Goal: Information Seeking & Learning: Learn about a topic

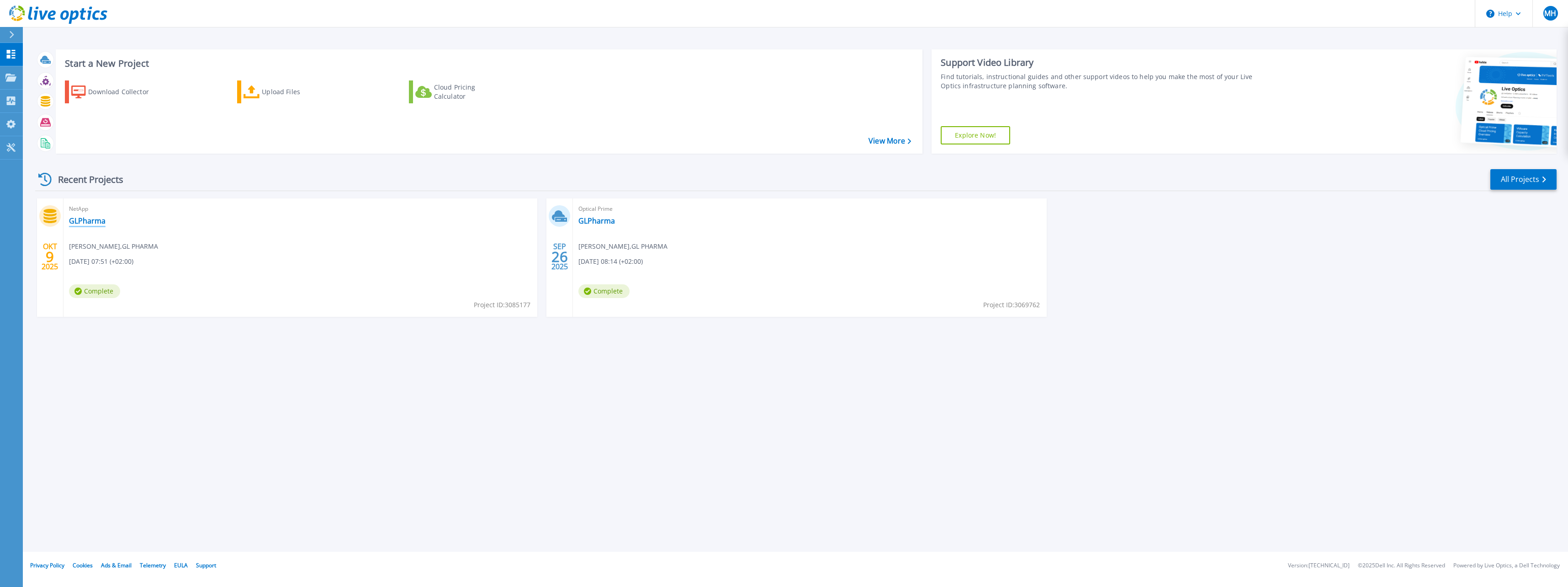
click at [82, 217] on link "GLPharma" at bounding box center [87, 220] width 37 height 9
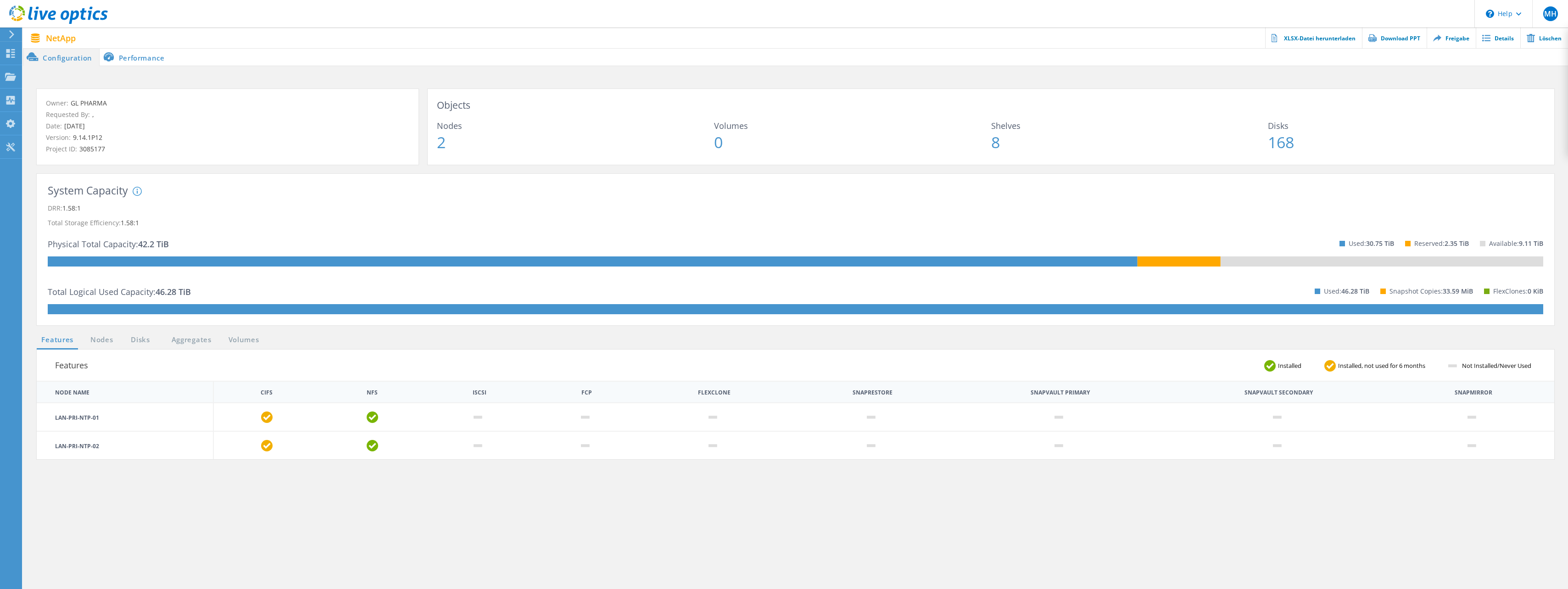
click at [150, 59] on li "Performance" at bounding box center [136, 57] width 72 height 18
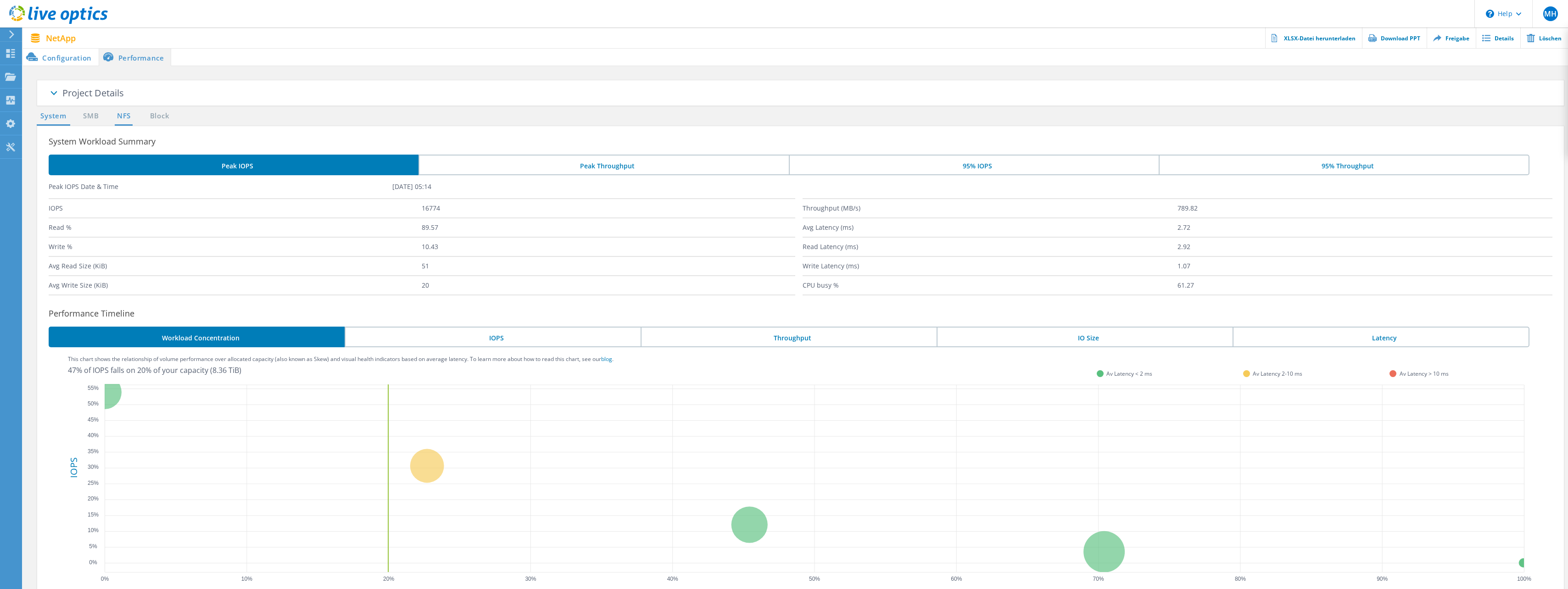
click at [127, 115] on link "NFS" at bounding box center [123, 116] width 18 height 12
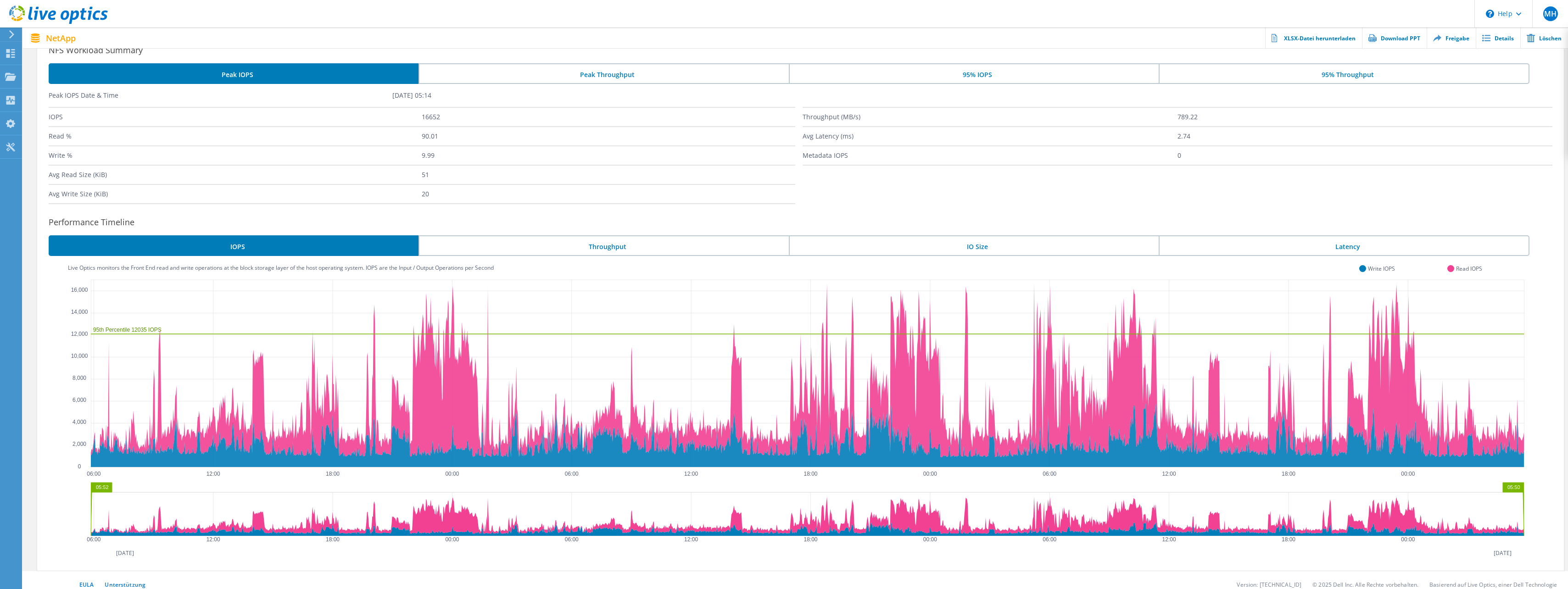
scroll to position [101, 0]
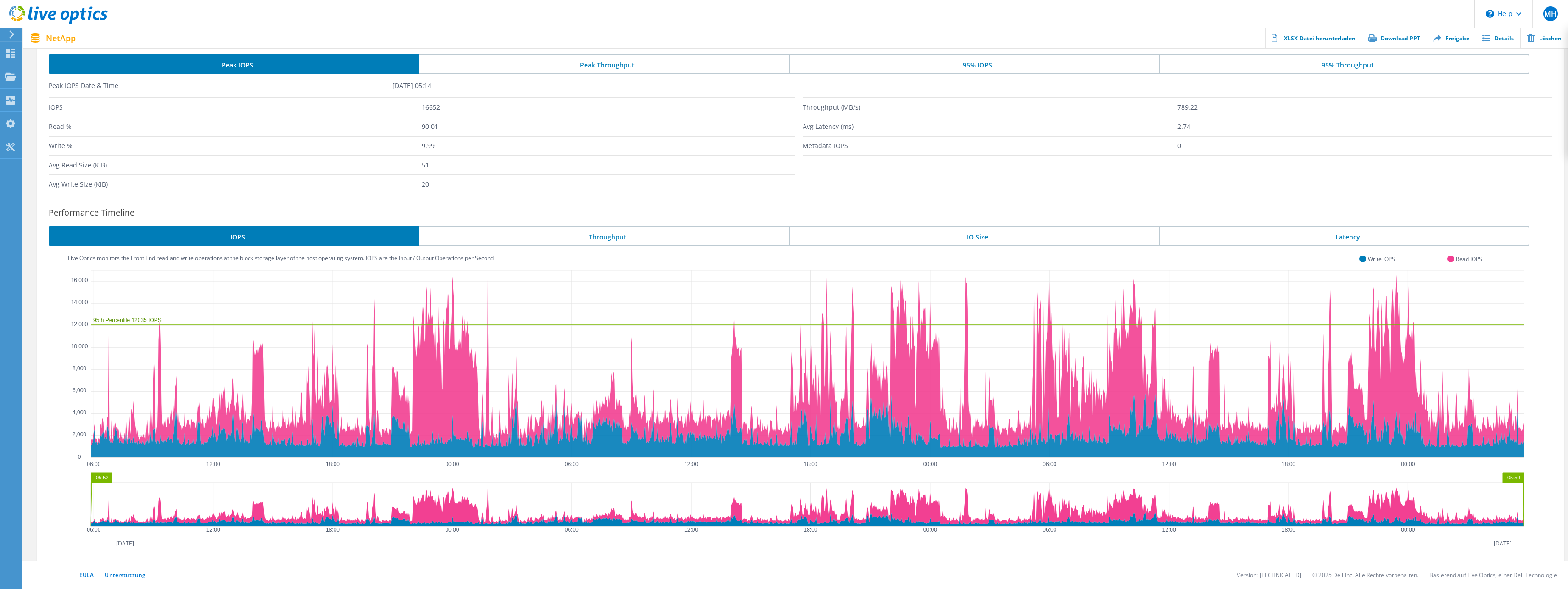
click at [578, 236] on li "Throughput" at bounding box center [603, 236] width 370 height 21
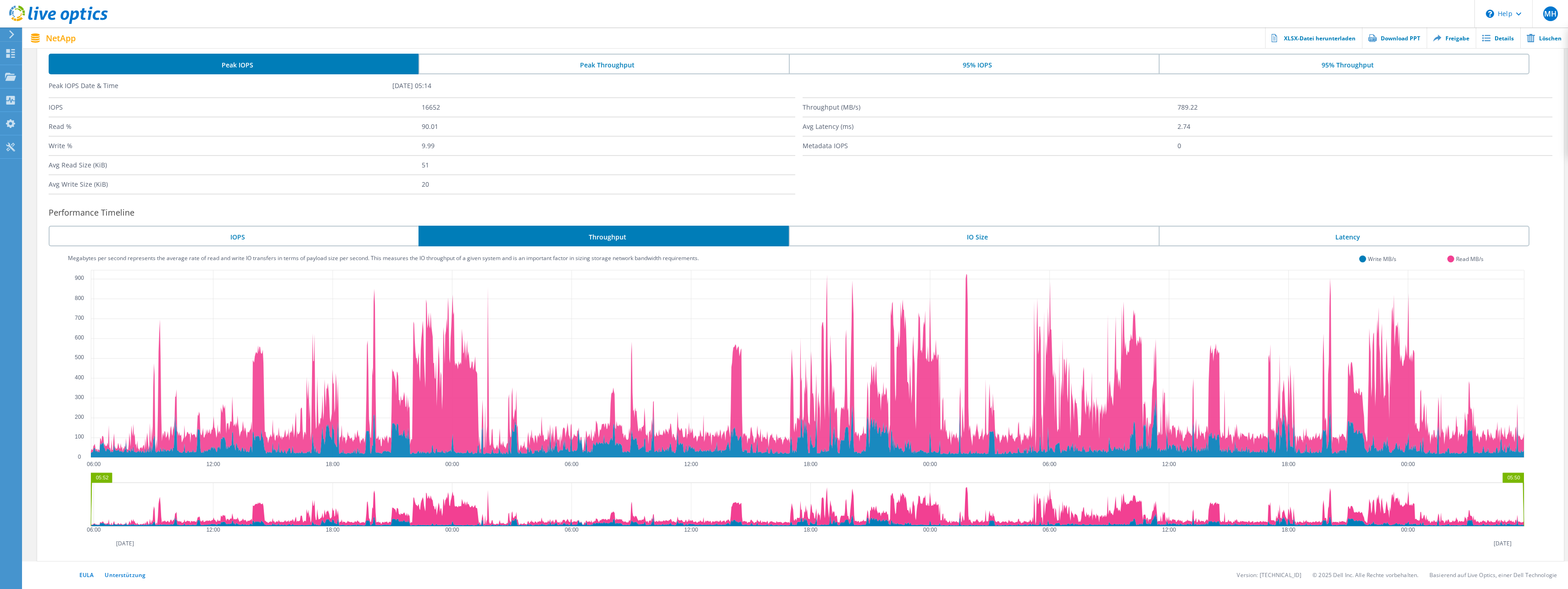
scroll to position [0, 0]
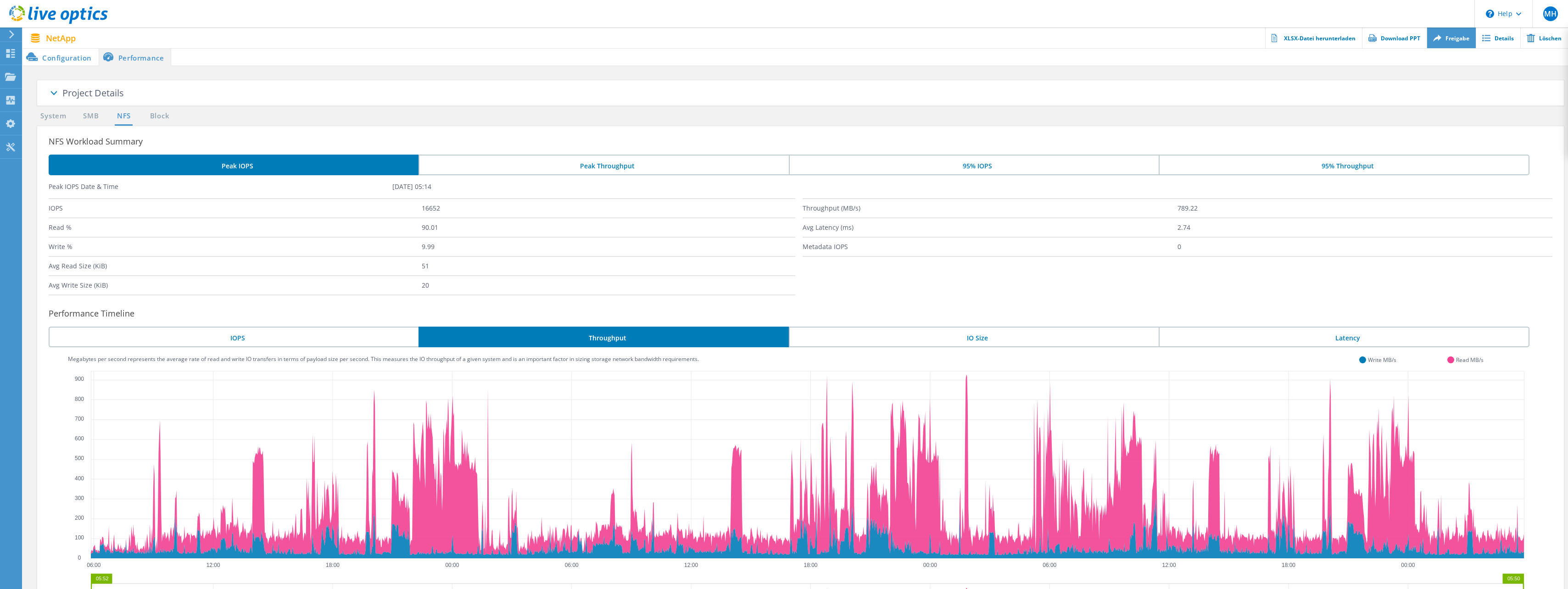
click at [1459, 35] on link "Freigabe" at bounding box center [1451, 38] width 49 height 21
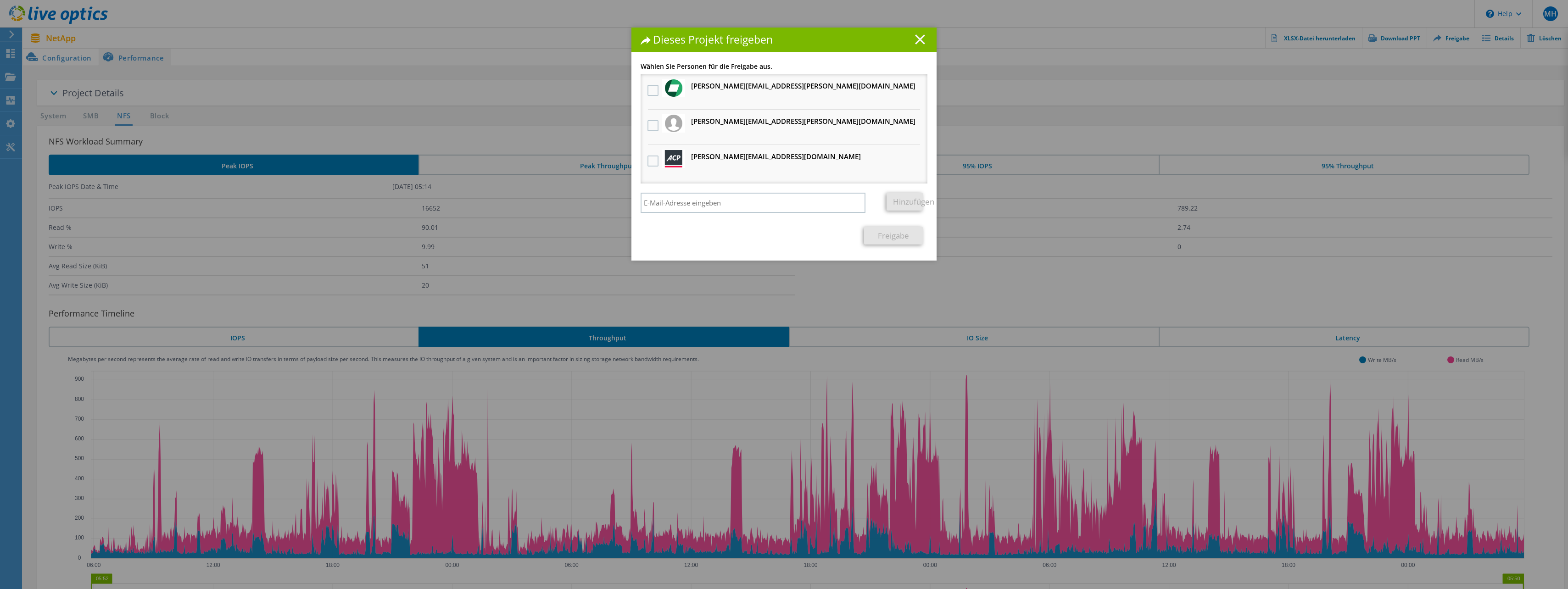
click at [917, 39] on line at bounding box center [919, 39] width 9 height 9
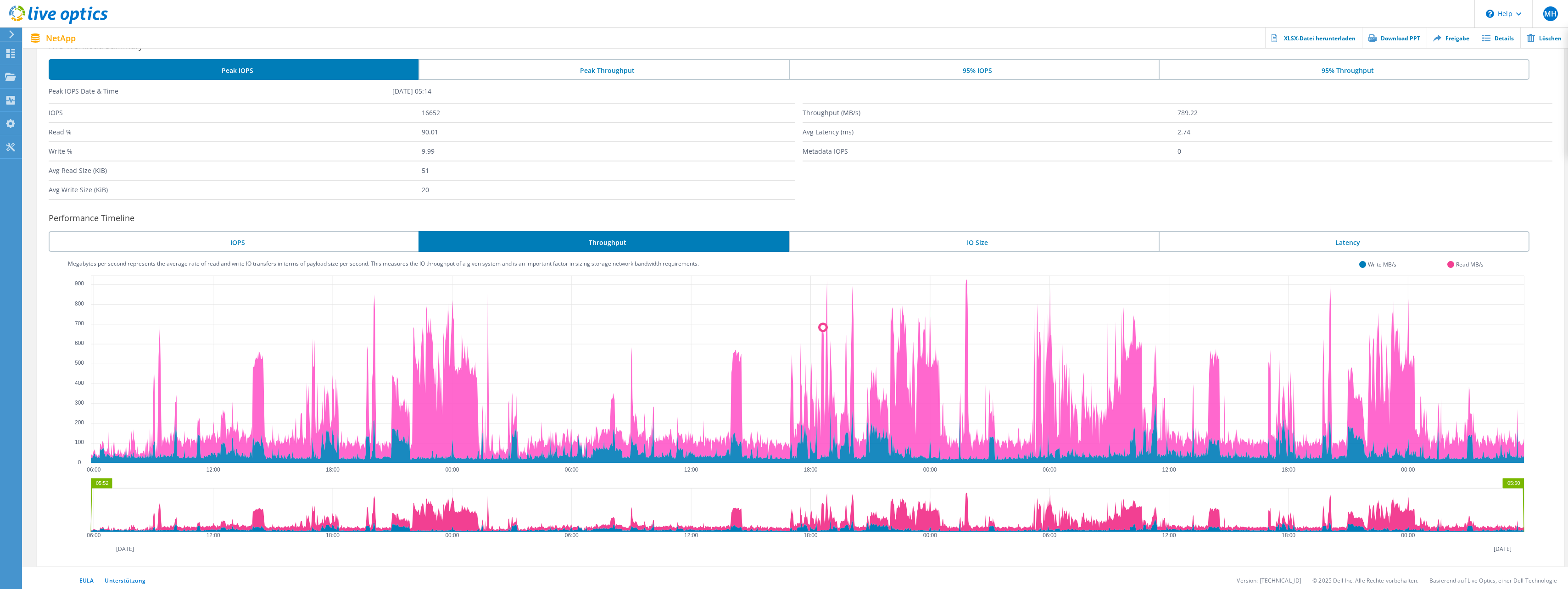
scroll to position [101, 0]
